Goal: Task Accomplishment & Management: Use online tool/utility

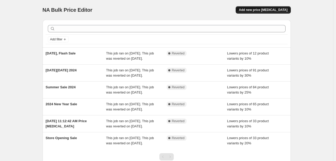
click at [267, 11] on span "Add new price [MEDICAL_DATA]" at bounding box center [263, 10] width 49 height 4
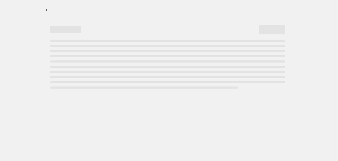
select select "percentage"
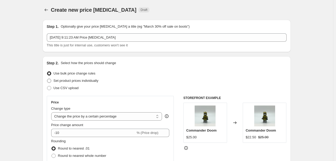
scroll to position [52, 0]
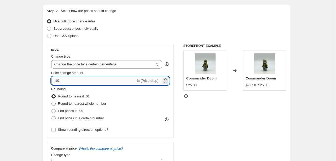
click at [90, 81] on input "-10" at bounding box center [93, 81] width 84 height 8
drag, startPoint x: 81, startPoint y: 81, endPoint x: 57, endPoint y: 81, distance: 24.0
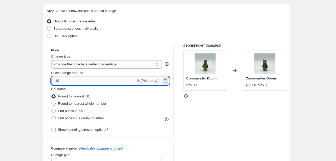
click at [57, 81] on input "-10" at bounding box center [93, 81] width 84 height 8
type input "-20"
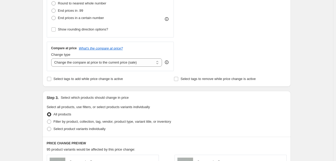
scroll to position [157, 0]
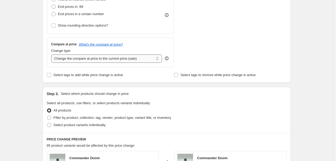
click at [117, 60] on select "Change the compare at price to the current price (sale) Change the compare at p…" at bounding box center [106, 59] width 111 height 8
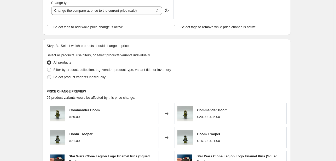
scroll to position [209, 0]
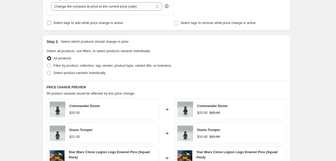
click at [97, 25] on span "Select tags to add while price change is active" at bounding box center [88, 23] width 69 height 4
click at [51, 25] on input "Select tags to add while price change is active" at bounding box center [49, 23] width 4 height 4
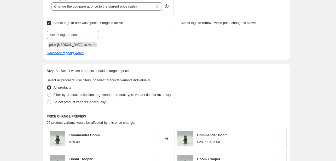
click at [97, 23] on span "Select tags to add while price change is active" at bounding box center [88, 23] width 69 height 4
click at [51, 23] on input "Select tags to add while price change is active" at bounding box center [49, 23] width 4 height 4
checkbox input "false"
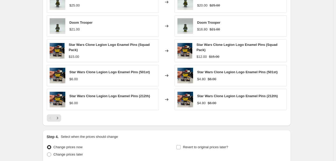
scroll to position [362, 0]
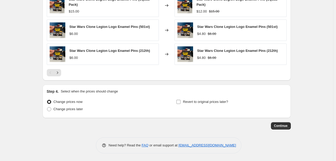
click at [180, 103] on input "Revert to original prices later?" at bounding box center [178, 102] width 4 height 4
checkbox input "true"
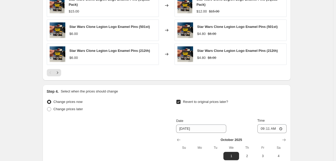
scroll to position [440, 0]
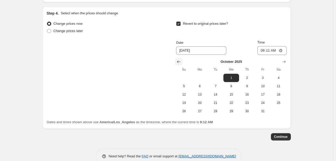
click at [178, 60] on icon "Show previous month, September 2025" at bounding box center [178, 61] width 5 height 5
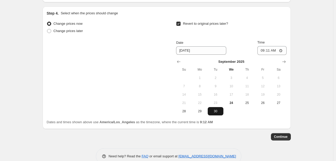
click at [214, 111] on span "30" at bounding box center [215, 111] width 11 height 4
click at [186, 111] on span "28" at bounding box center [183, 111] width 11 height 4
type input "9/28/2025"
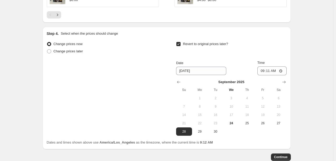
scroll to position [451, 0]
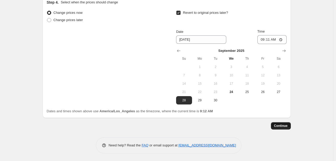
click at [278, 125] on span "Continue" at bounding box center [281, 126] width 14 height 4
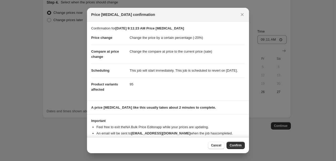
scroll to position [15, 0]
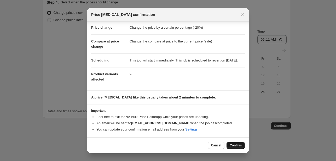
click at [236, 146] on span "Confirm" at bounding box center [235, 146] width 12 height 4
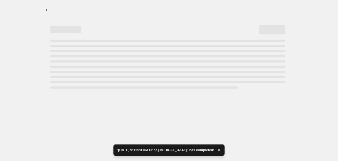
select select "percentage"
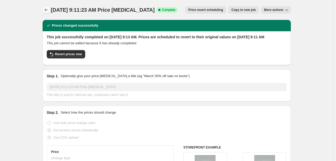
click at [46, 10] on icon "Price change jobs" at bounding box center [45, 10] width 3 height 3
